Goal: Information Seeking & Learning: Learn about a topic

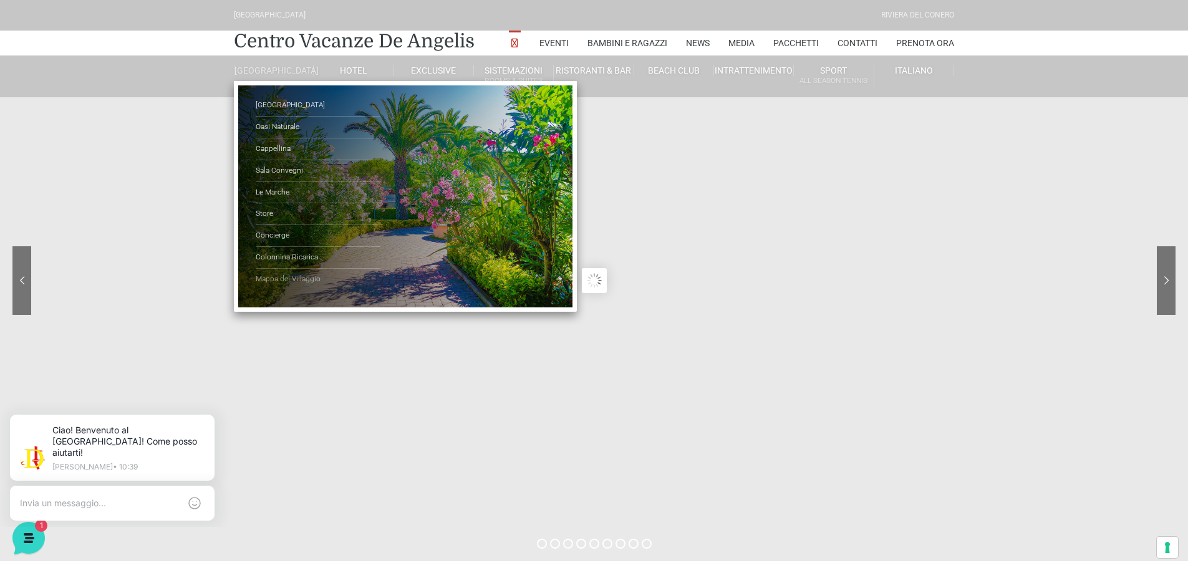
click at [274, 289] on link "Mappa del Villaggio" at bounding box center [318, 279] width 125 height 21
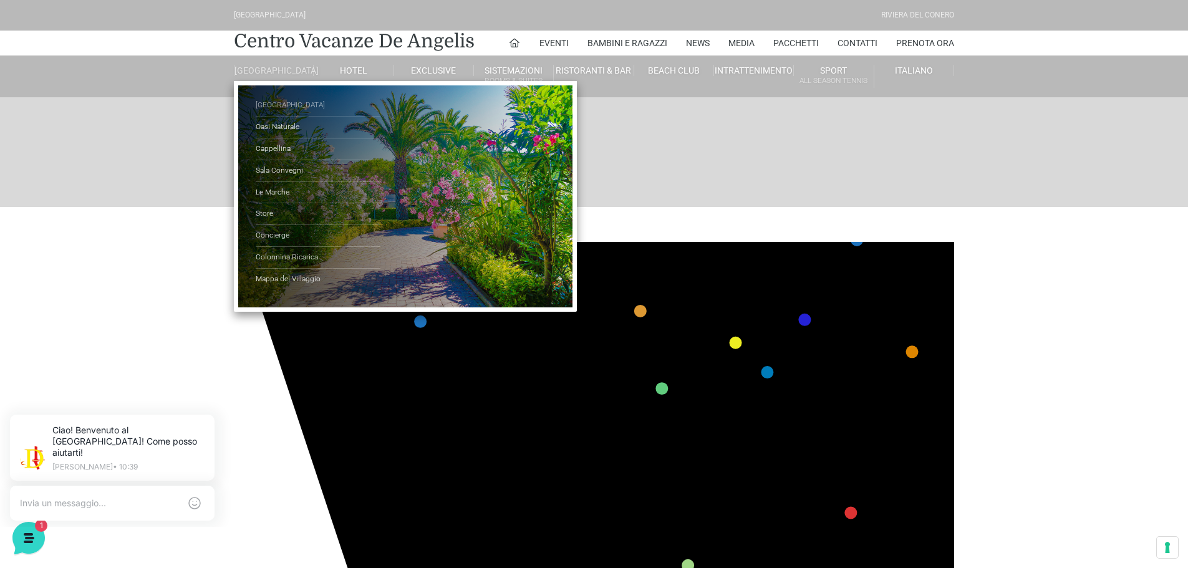
click at [280, 113] on link "[GEOGRAPHIC_DATA]" at bounding box center [318, 106] width 125 height 22
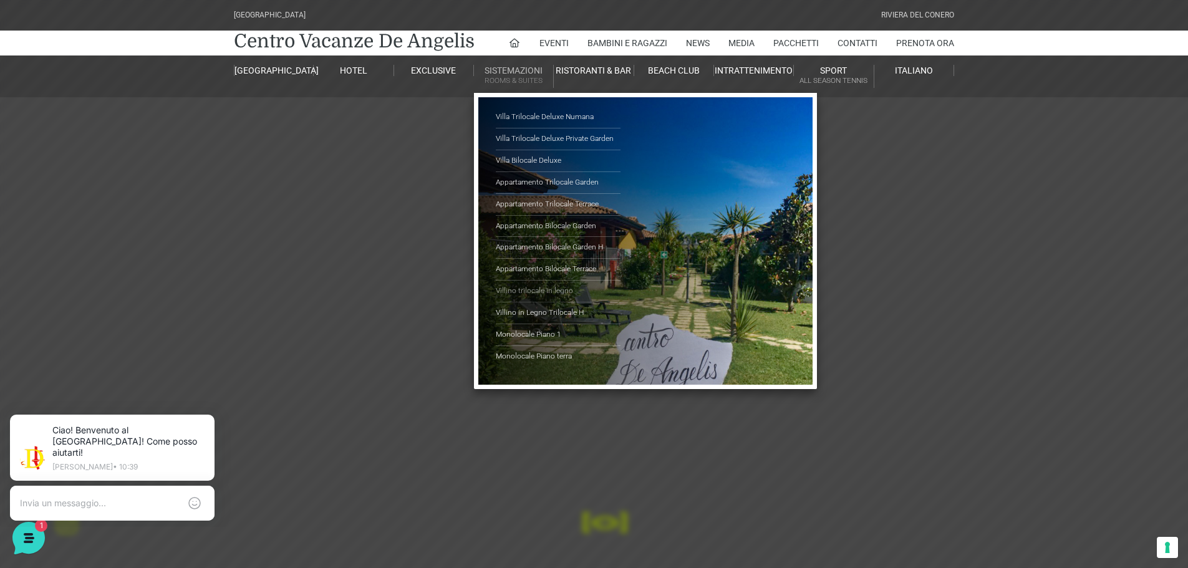
click at [526, 287] on link "Villino trilocale in legno" at bounding box center [558, 292] width 125 height 22
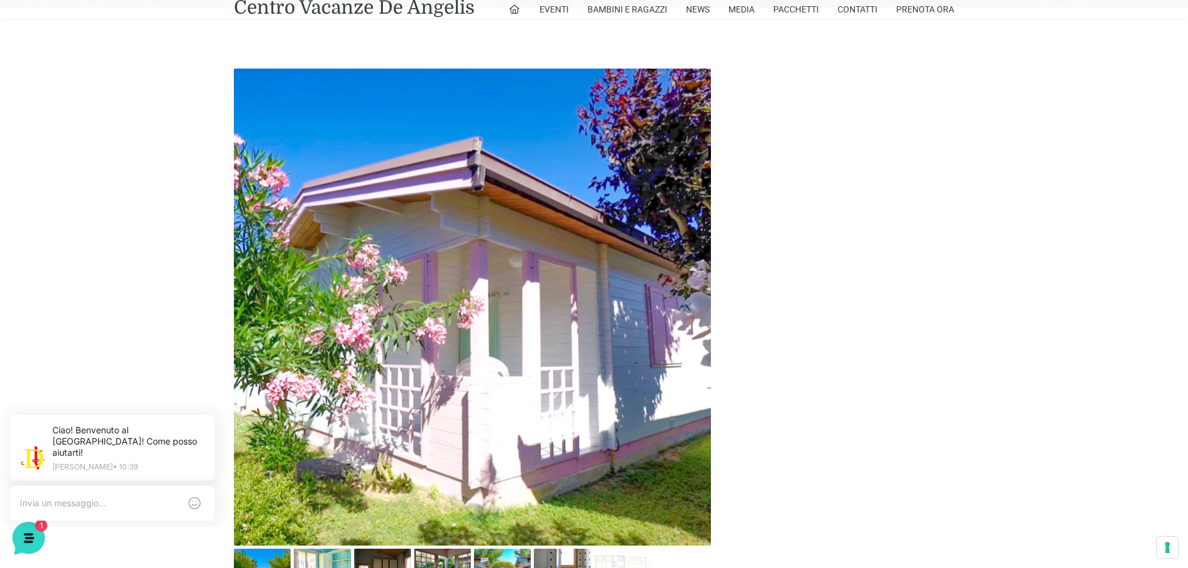
scroll to position [686, 0]
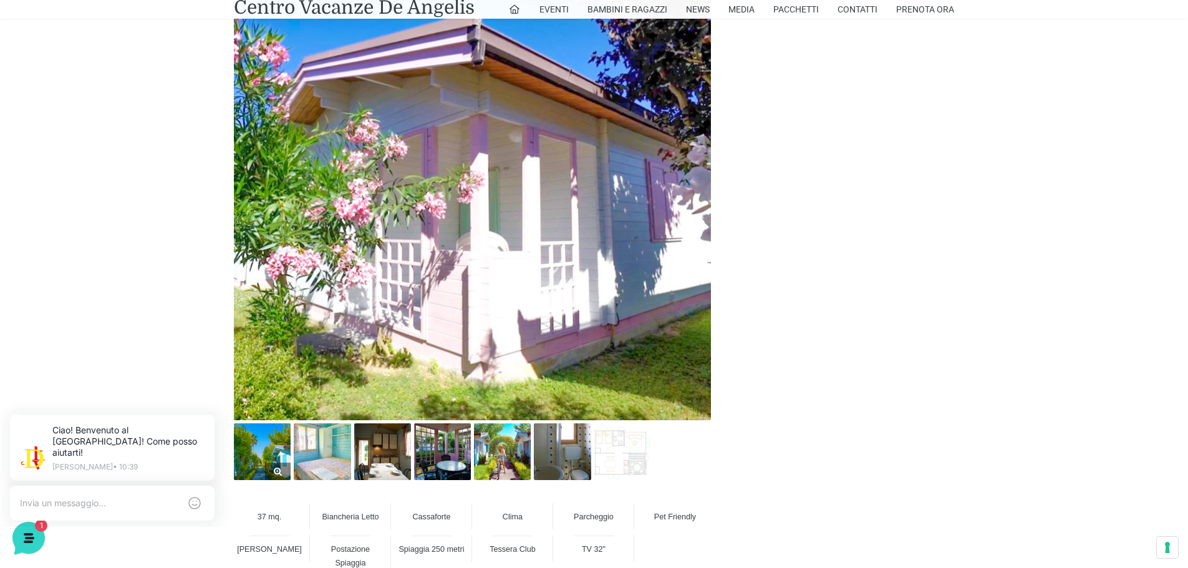
click at [253, 455] on img at bounding box center [262, 451] width 57 height 57
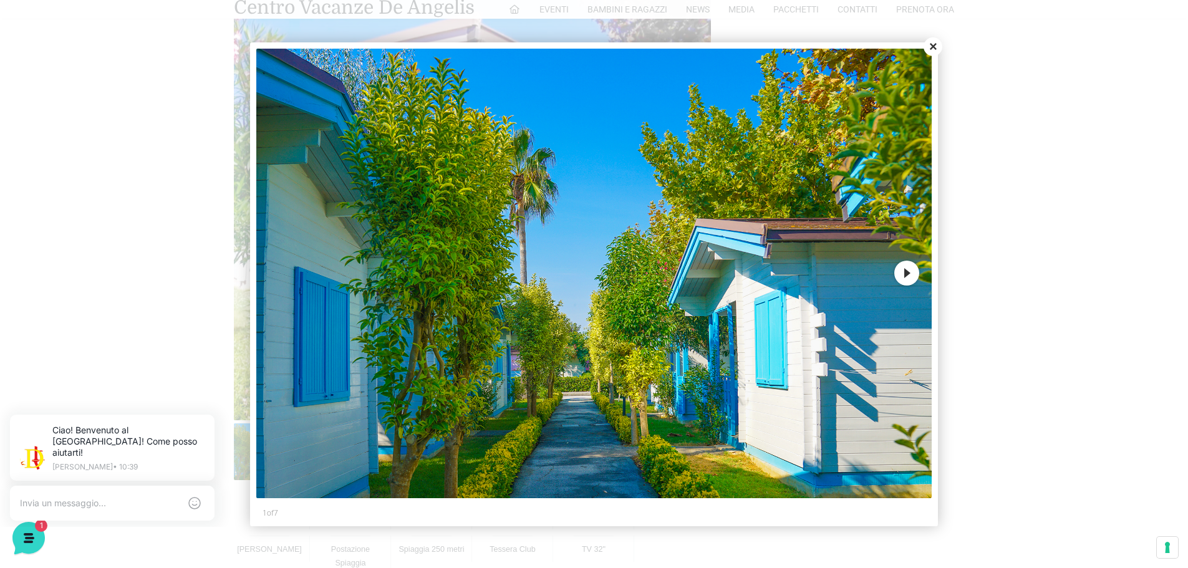
click at [904, 271] on button "Next" at bounding box center [906, 273] width 25 height 25
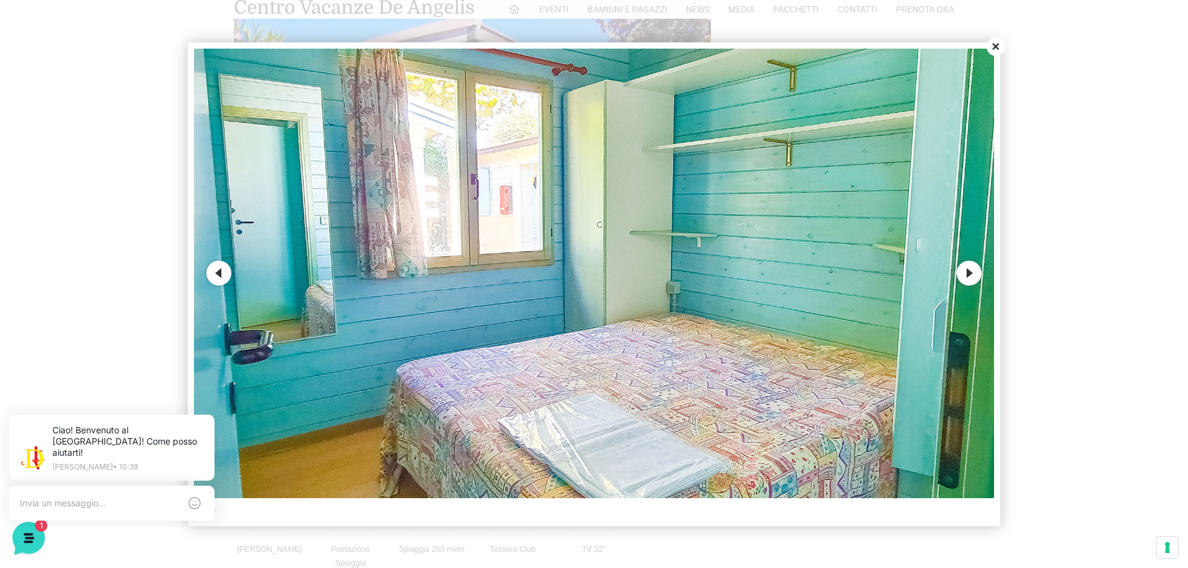
click at [973, 269] on button "Next" at bounding box center [968, 273] width 25 height 25
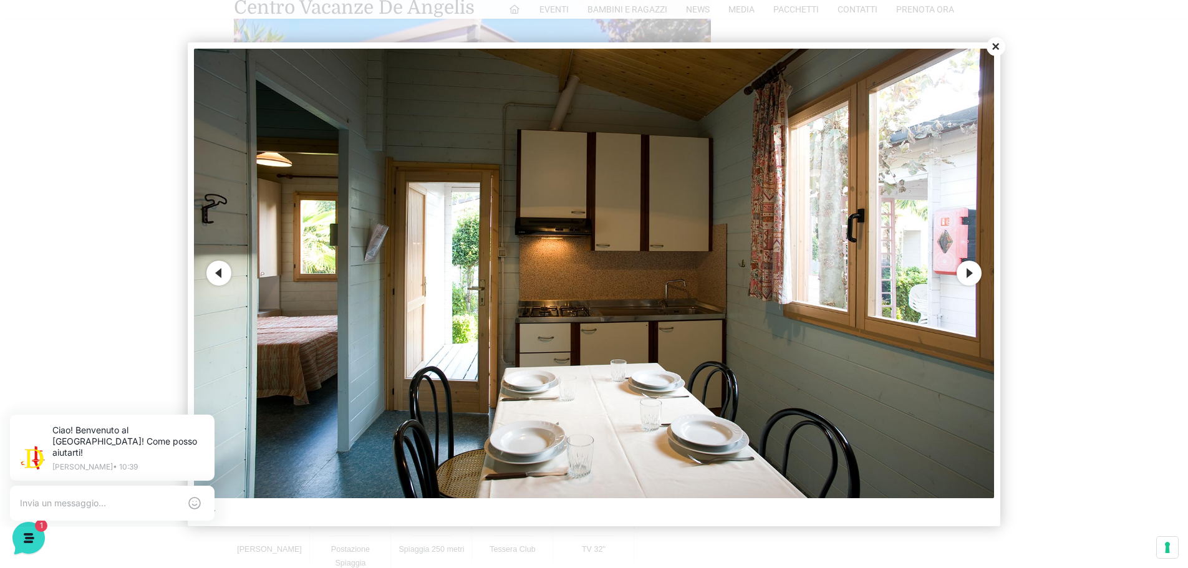
click at [972, 272] on button "Next" at bounding box center [968, 273] width 25 height 25
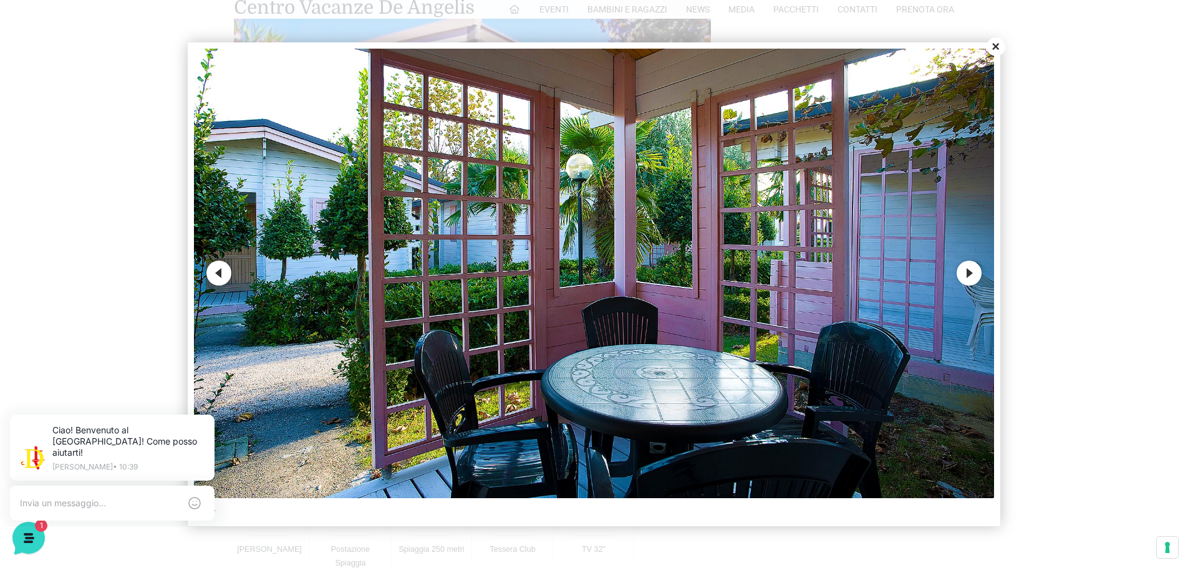
click at [972, 272] on button "Next" at bounding box center [968, 273] width 25 height 25
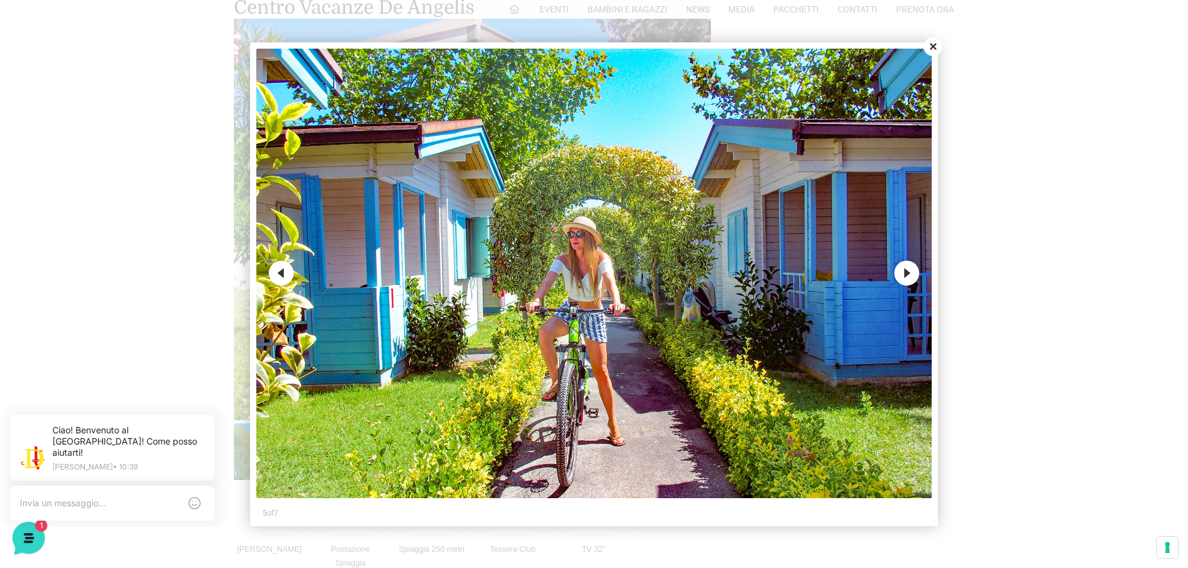
click at [915, 271] on button "Next" at bounding box center [906, 273] width 25 height 25
